Goal: Check status: Check status

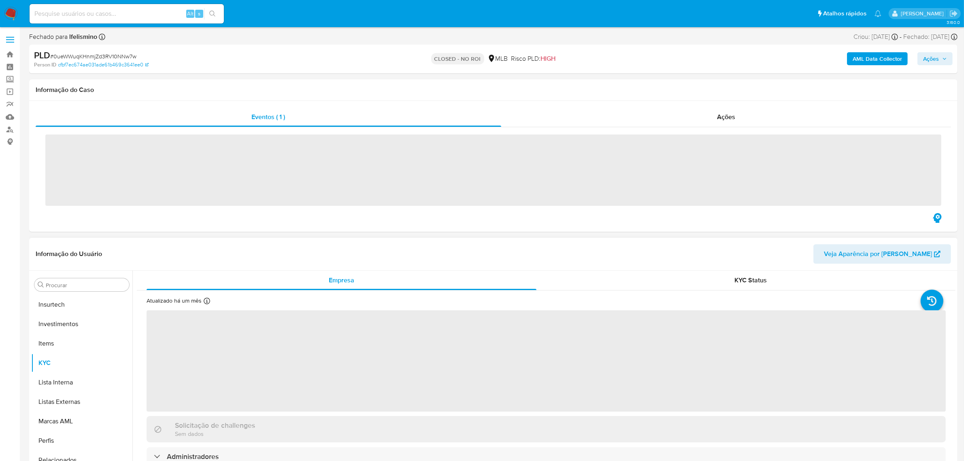
scroll to position [380, 0]
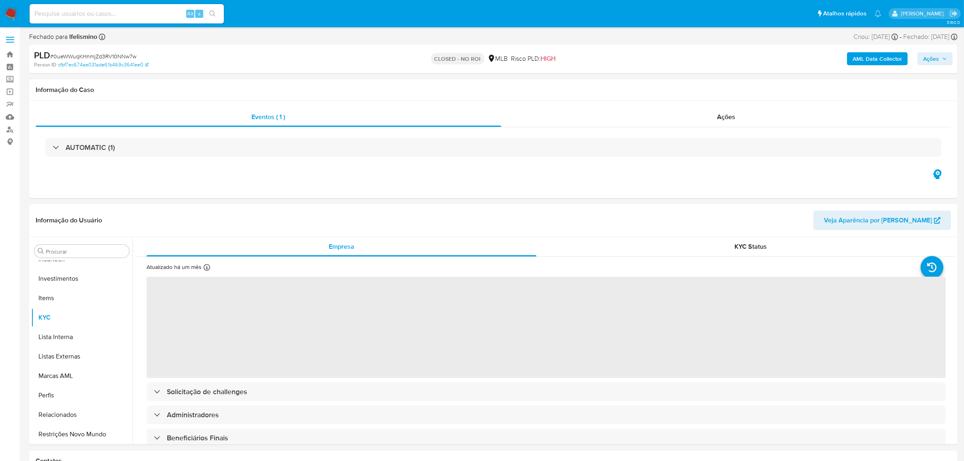
select select "10"
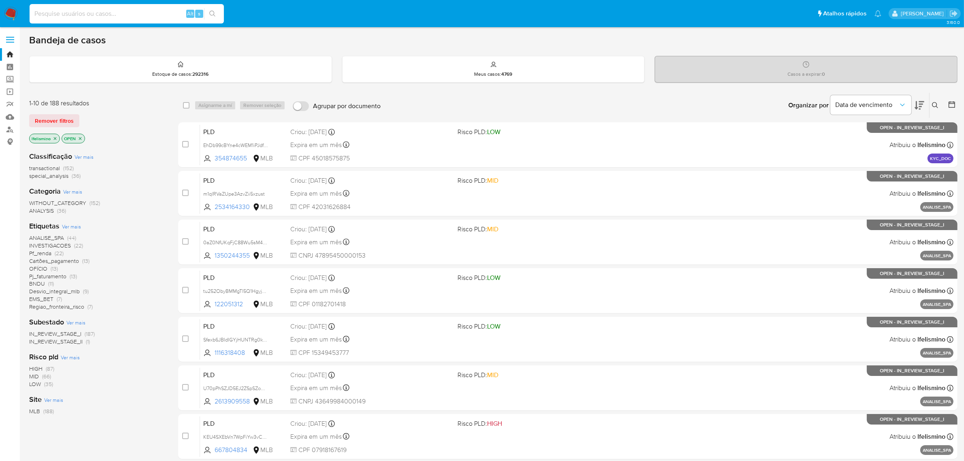
click at [103, 13] on input at bounding box center [127, 14] width 194 height 11
paste input "1471209797"
type input "1471209797"
click at [217, 5] on div "1471209797 Alt s" at bounding box center [127, 13] width 194 height 19
click at [215, 13] on icon "search-icon" at bounding box center [212, 14] width 6 height 6
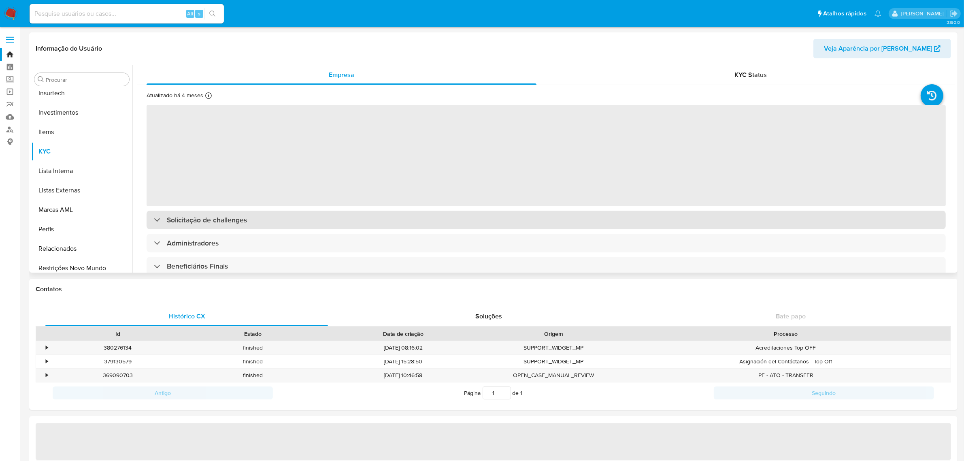
scroll to position [380, 0]
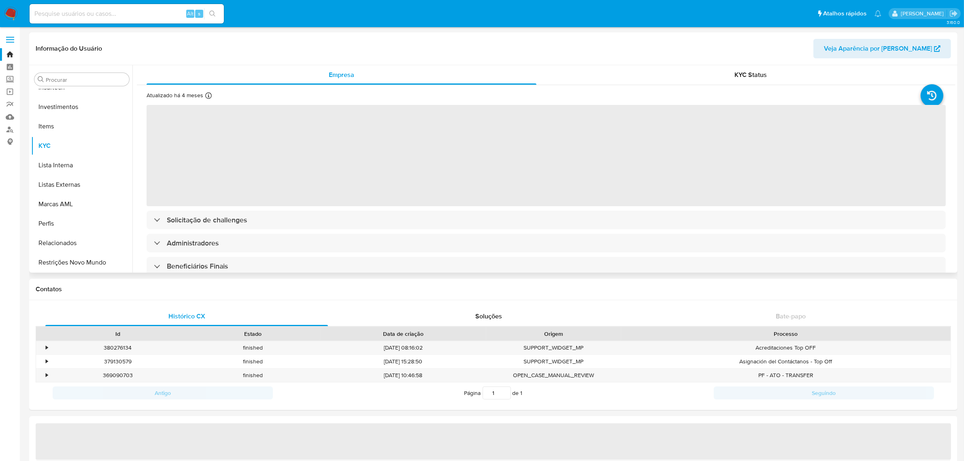
select select "10"
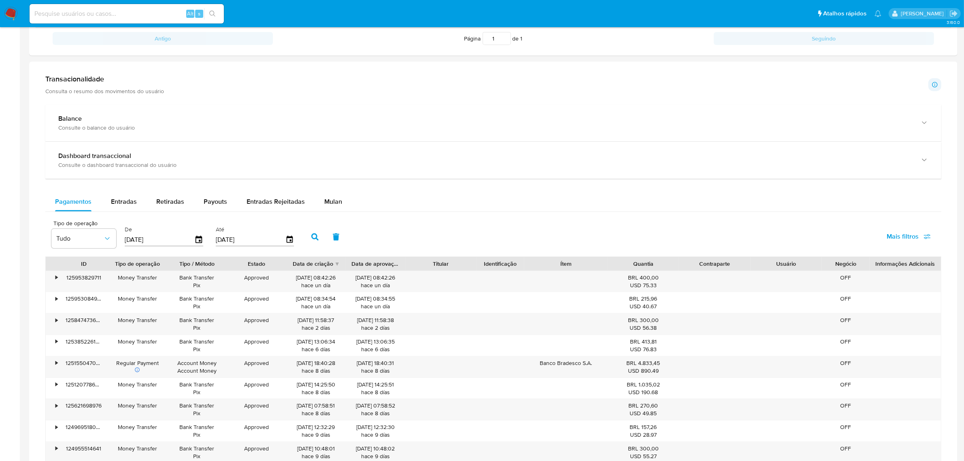
scroll to position [152, 0]
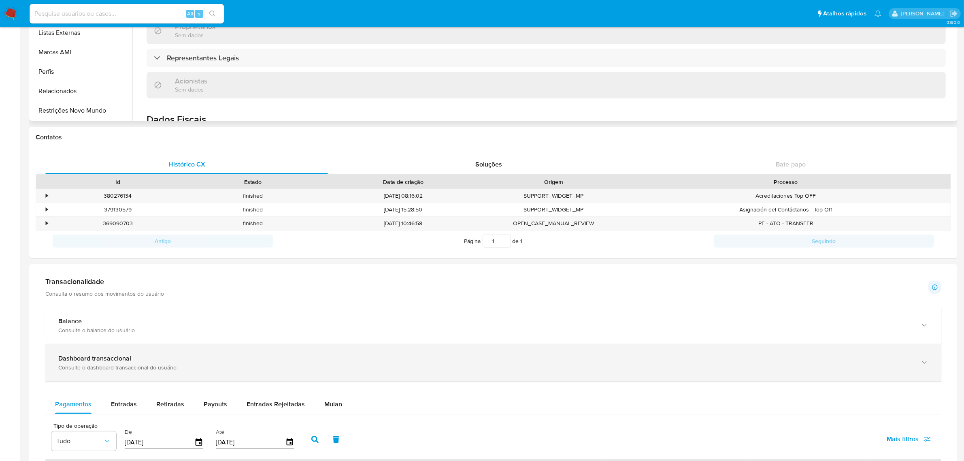
drag, startPoint x: 95, startPoint y: 368, endPoint x: 56, endPoint y: 353, distance: 41.9
click at [98, 367] on div "Consulte o dashboard transaccional do usuário" at bounding box center [485, 366] width 854 height 7
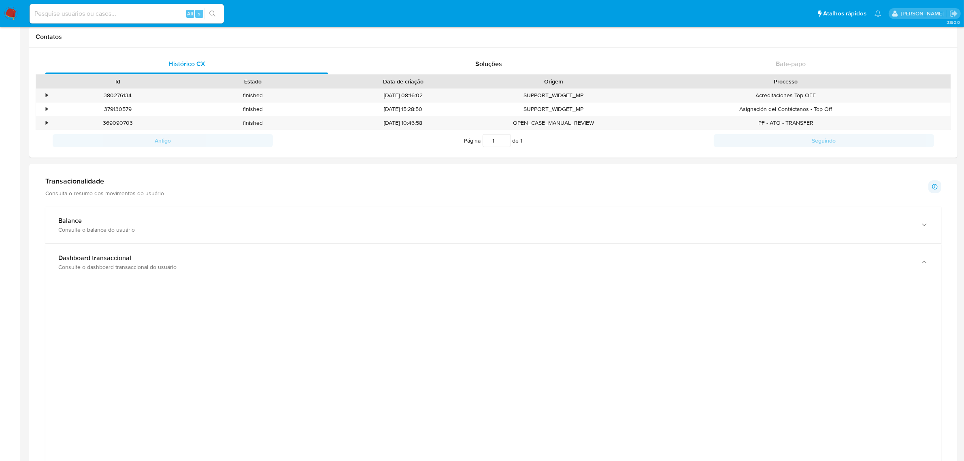
scroll to position [253, 0]
paste input "1471209797"
type input "1471209797"
click at [218, 9] on button "search-icon" at bounding box center [212, 13] width 17 height 11
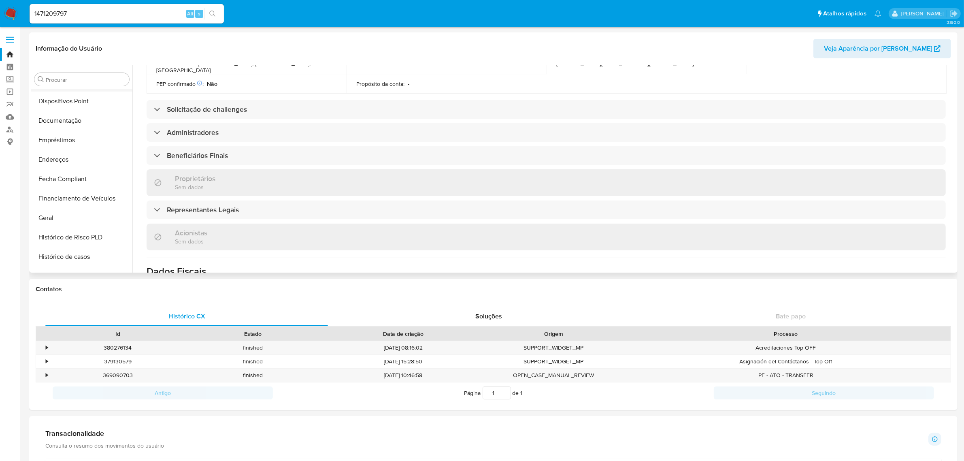
scroll to position [77, 0]
drag, startPoint x: 86, startPoint y: 184, endPoint x: 84, endPoint y: 191, distance: 6.8
click at [84, 191] on ul "Adiantamentos de Dinheiro Anexos CBT Cartões Contas Bancárias Dados Modificados…" at bounding box center [81, 180] width 101 height 183
click at [76, 195] on button "Documentação" at bounding box center [78, 196] width 95 height 19
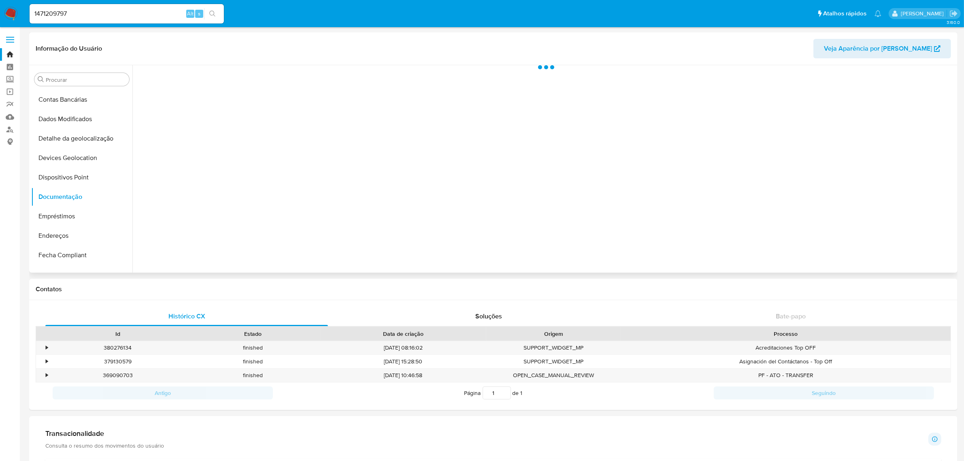
scroll to position [0, 0]
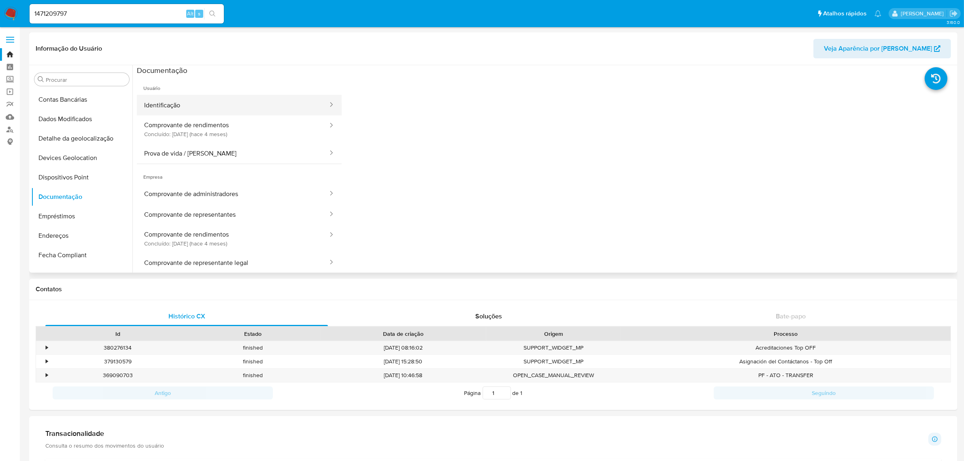
click at [206, 114] on button "Identificação" at bounding box center [233, 105] width 192 height 21
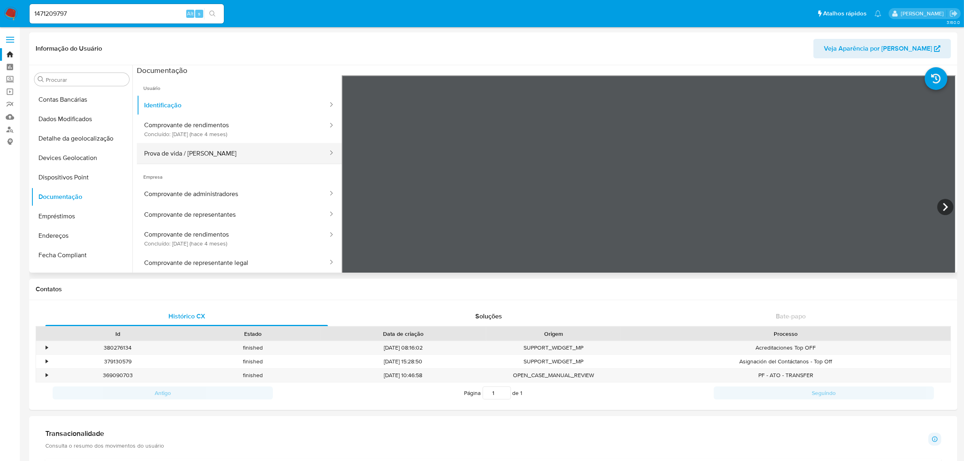
click at [247, 148] on button "Prova de vida / Selfie" at bounding box center [233, 153] width 192 height 21
click at [234, 127] on button "Comprovante de rendimentos Concluído: 20/05/2025 (hace 4 meses)" at bounding box center [233, 129] width 192 height 28
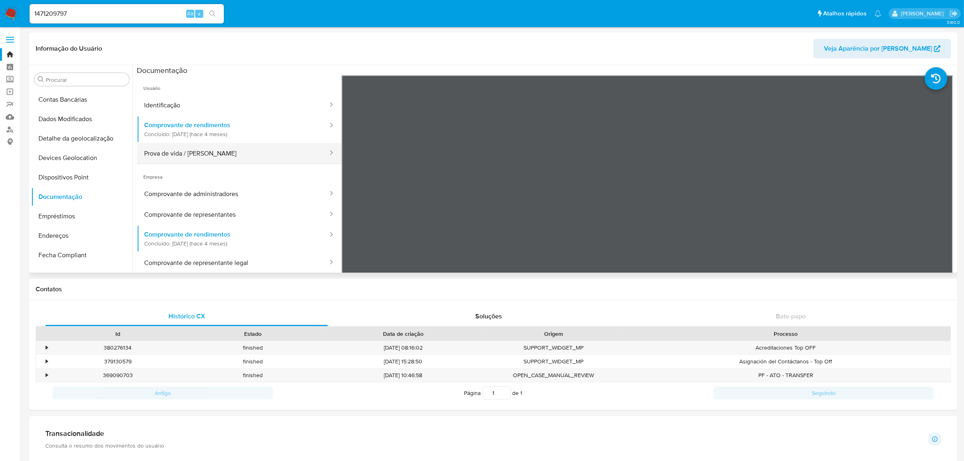
click at [228, 156] on button "Prova de vida / Selfie" at bounding box center [233, 153] width 192 height 21
